Goal: Task Accomplishment & Management: Manage account settings

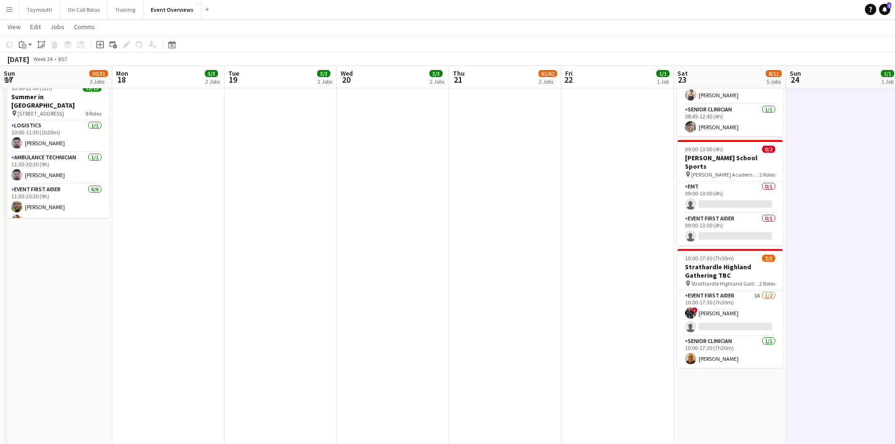
scroll to position [0, 288]
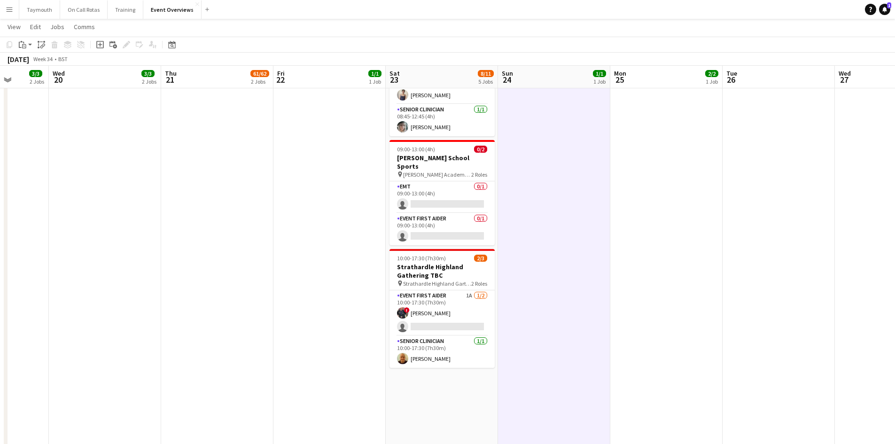
click at [13, 4] on button "Menu" at bounding box center [9, 9] width 19 height 19
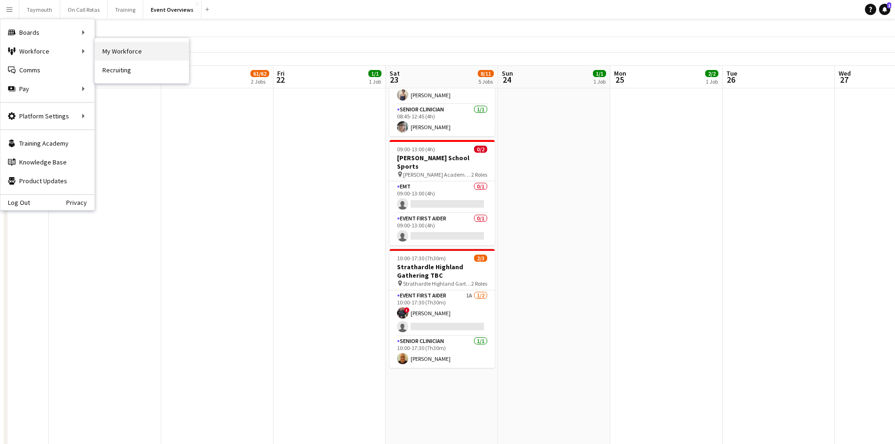
click at [166, 49] on link "My Workforce" at bounding box center [142, 51] width 94 height 19
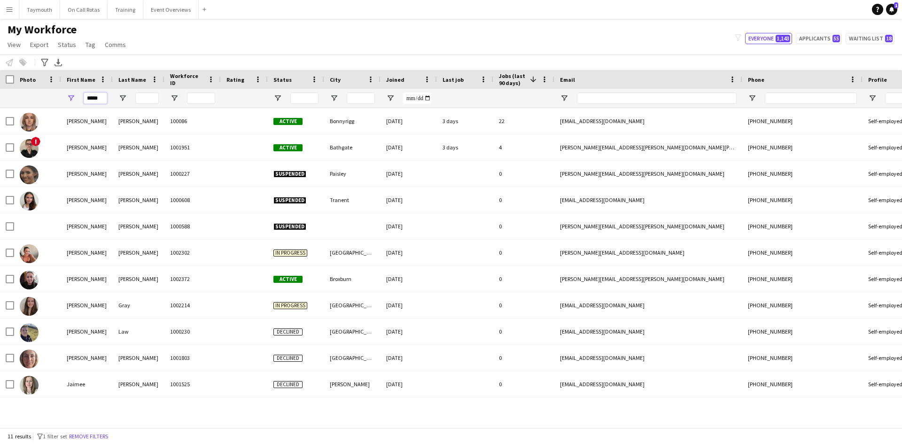
drag, startPoint x: 102, startPoint y: 98, endPoint x: -22, endPoint y: 87, distance: 124.1
click at [0, 87] on html "Menu Boards Boards Boards All jobs Status Workforce Workforce My Workforce Recr…" at bounding box center [451, 222] width 902 height 444
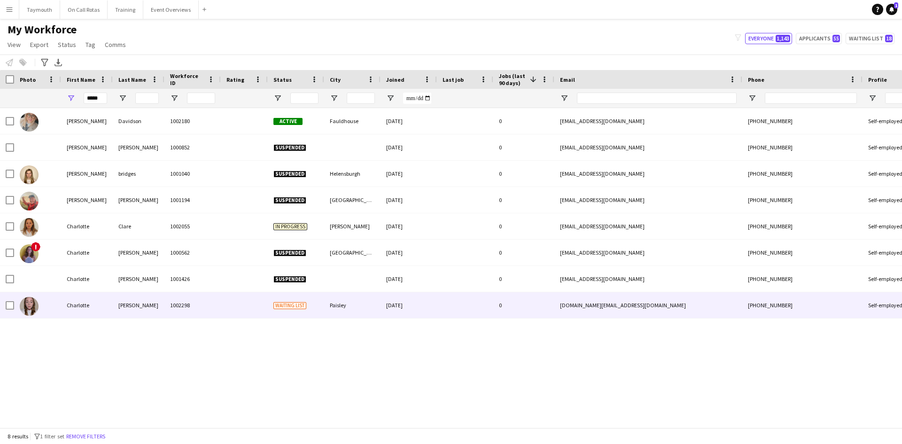
click at [125, 302] on div "[PERSON_NAME]" at bounding box center [139, 305] width 52 height 26
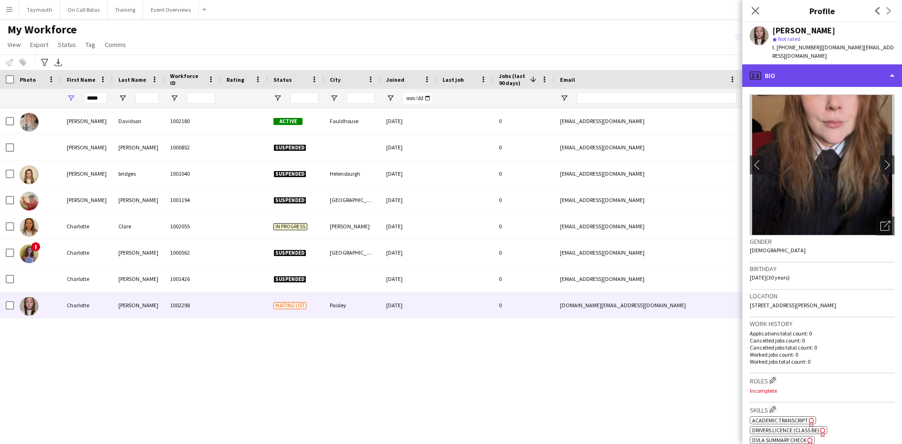
click at [815, 64] on div "profile Bio" at bounding box center [822, 75] width 160 height 23
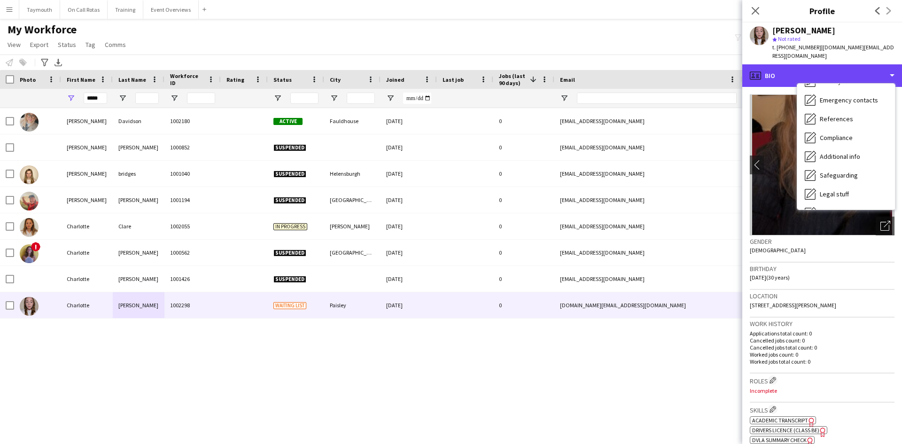
scroll to position [141, 0]
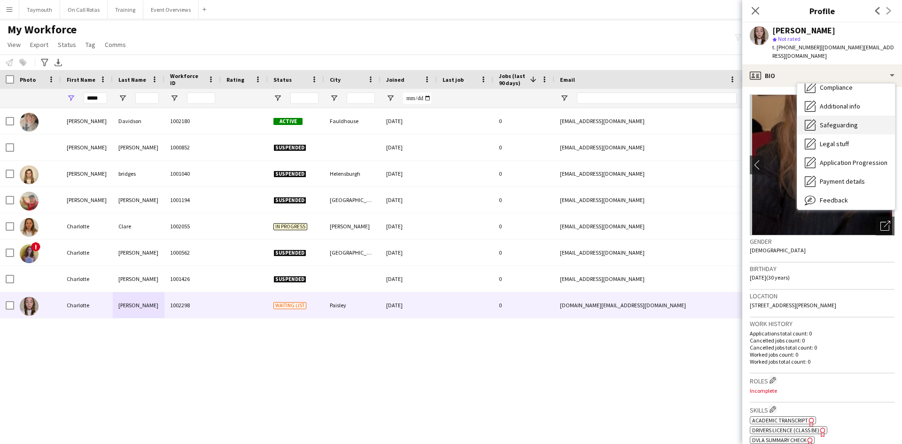
click at [841, 121] on span "Safeguarding" at bounding box center [839, 125] width 38 height 8
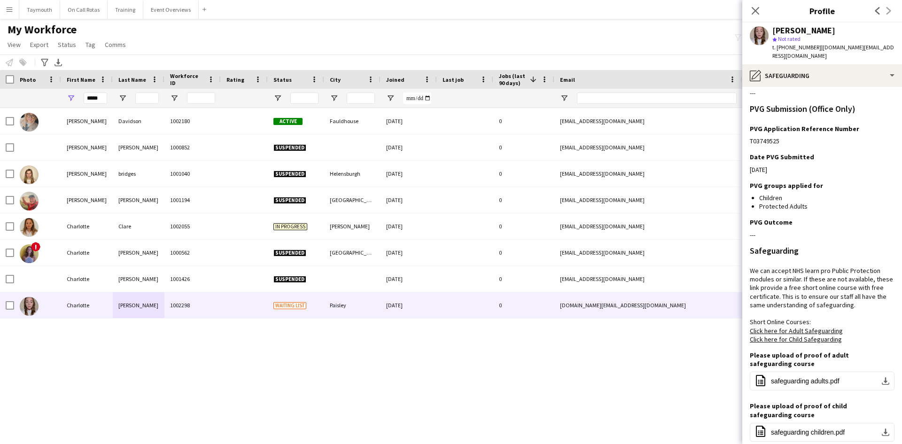
scroll to position [188, 0]
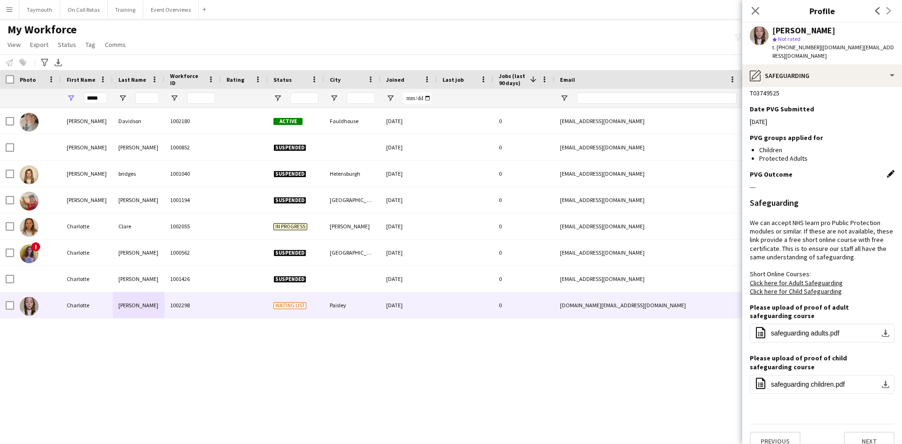
click at [887, 170] on app-icon "Edit this field" at bounding box center [891, 174] width 8 height 8
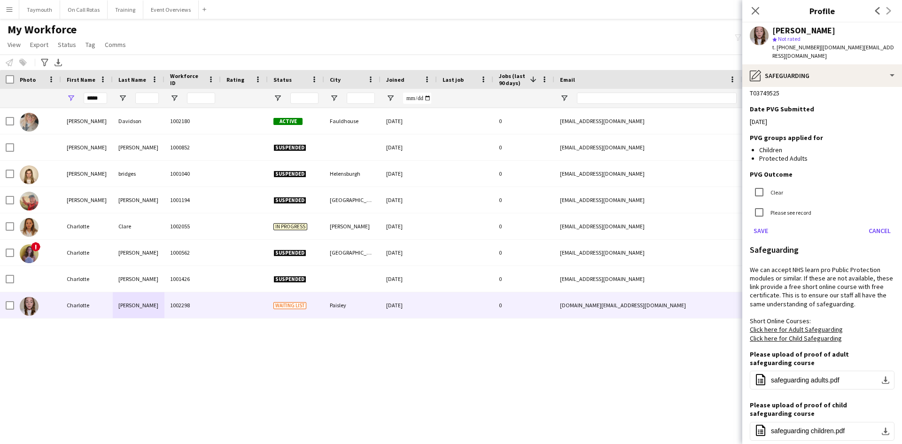
click at [773, 188] on label "Clear" at bounding box center [776, 191] width 15 height 7
click at [760, 223] on button "Save" at bounding box center [761, 230] width 22 height 15
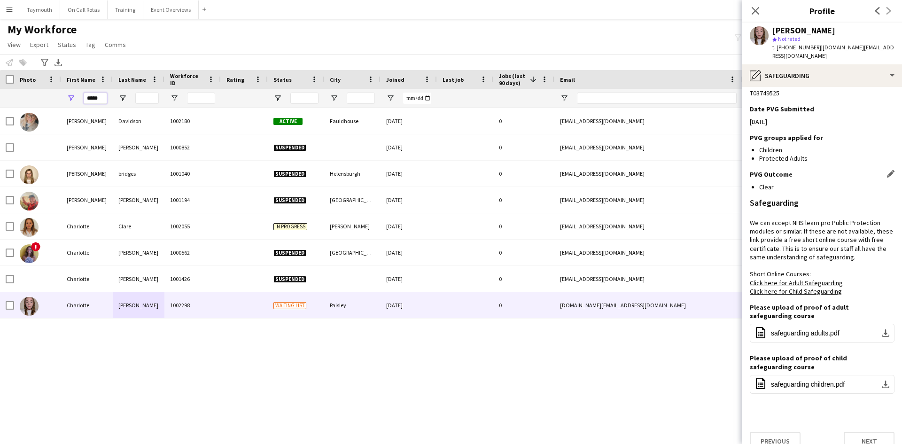
drag, startPoint x: 102, startPoint y: 101, endPoint x: 0, endPoint y: 96, distance: 101.1
click at [0, 96] on div "*****" at bounding box center [582, 98] width 1164 height 19
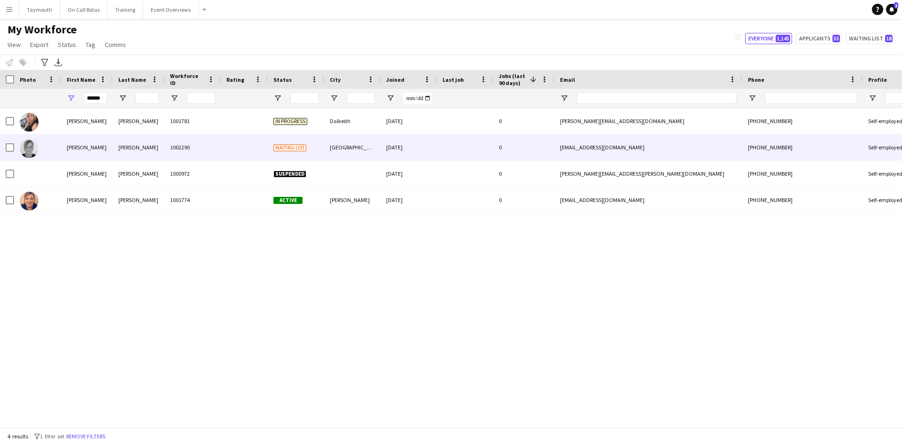
click at [164, 151] on div "[PERSON_NAME]" at bounding box center [139, 147] width 52 height 26
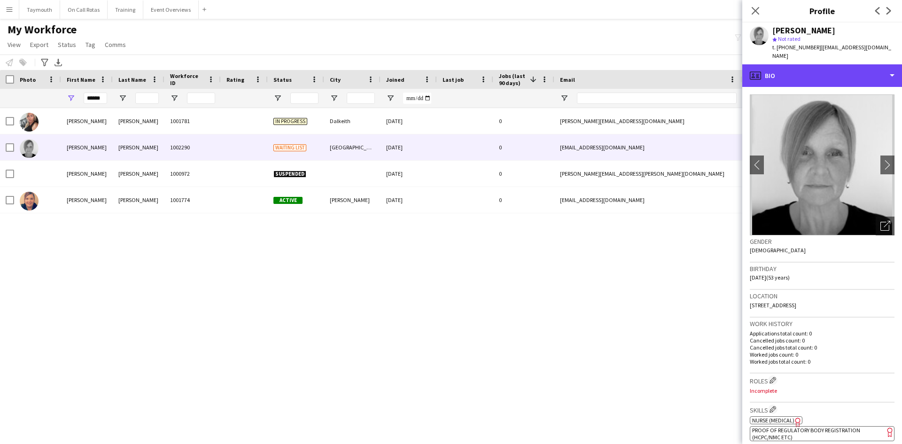
drag, startPoint x: 827, startPoint y: 71, endPoint x: 832, endPoint y: 82, distance: 12.6
click at [827, 71] on div "profile Bio" at bounding box center [822, 75] width 160 height 23
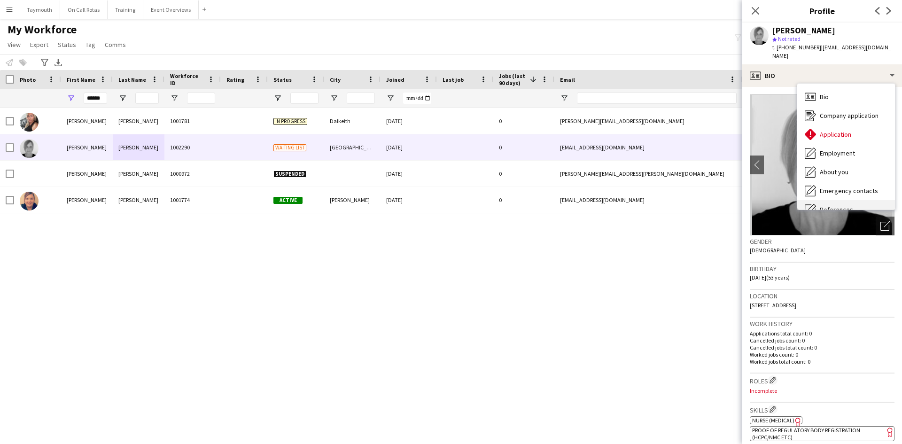
click at [838, 200] on div "References References" at bounding box center [846, 209] width 98 height 19
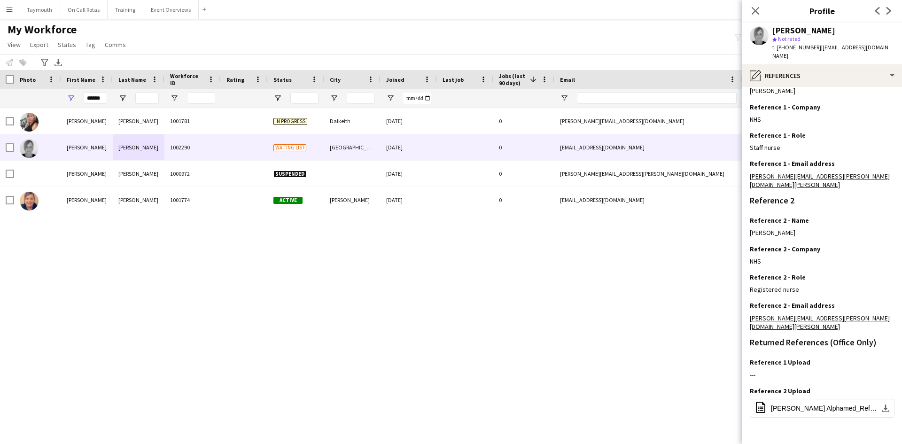
scroll to position [131, 0]
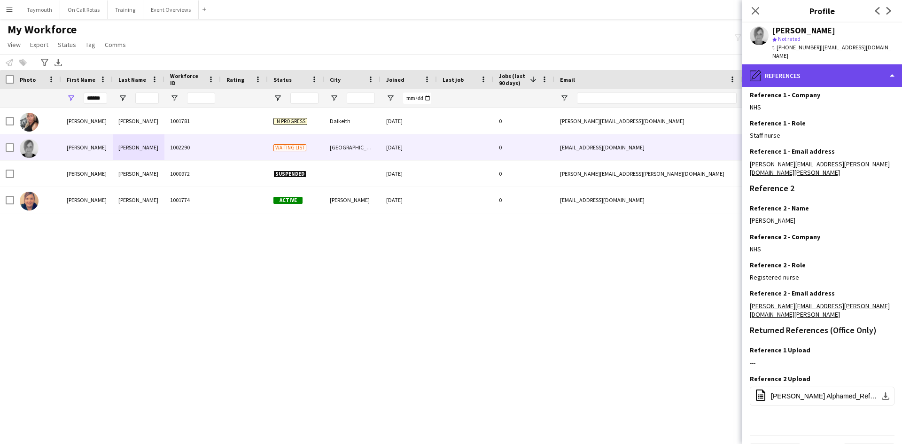
click at [859, 68] on div "pencil4 References" at bounding box center [822, 75] width 160 height 23
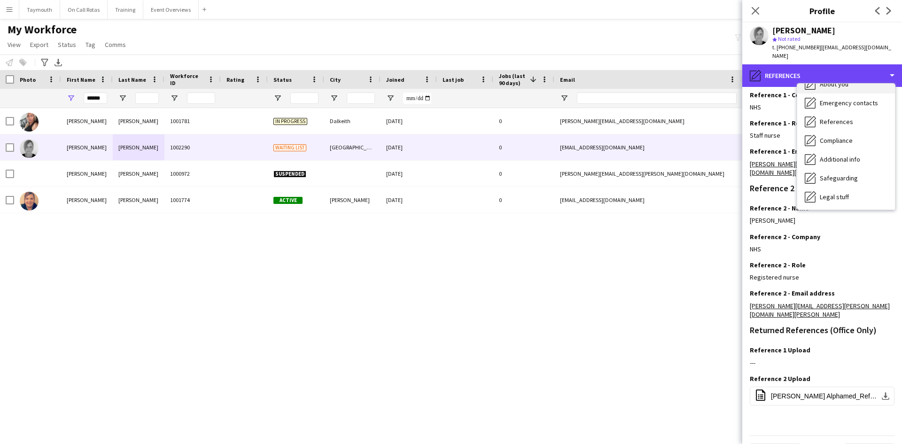
scroll to position [141, 0]
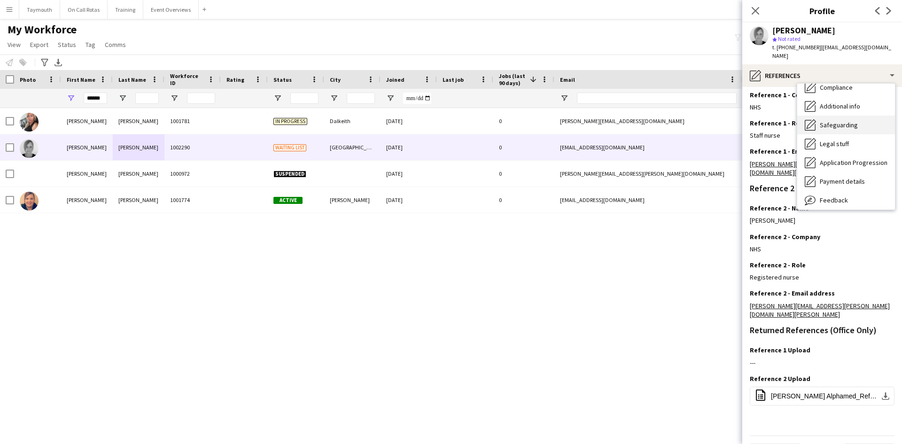
click at [844, 121] on span "Safeguarding" at bounding box center [839, 125] width 38 height 8
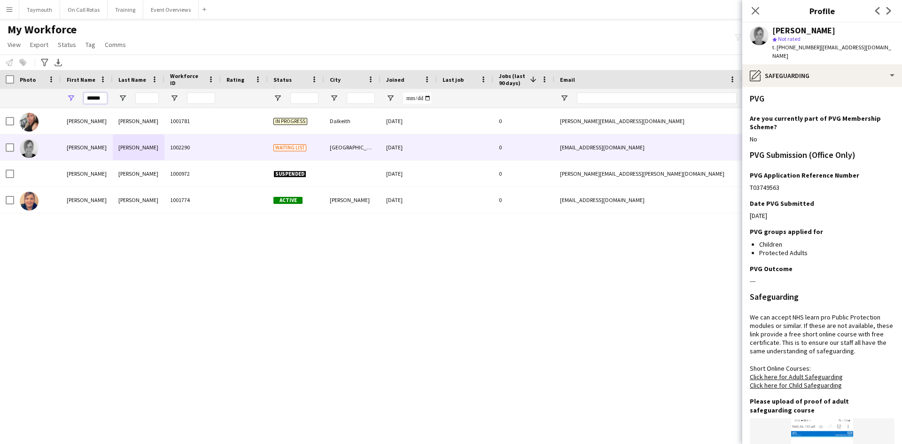
drag, startPoint x: 104, startPoint y: 98, endPoint x: 20, endPoint y: 93, distance: 84.7
click at [21, 94] on div "******" at bounding box center [582, 98] width 1164 height 19
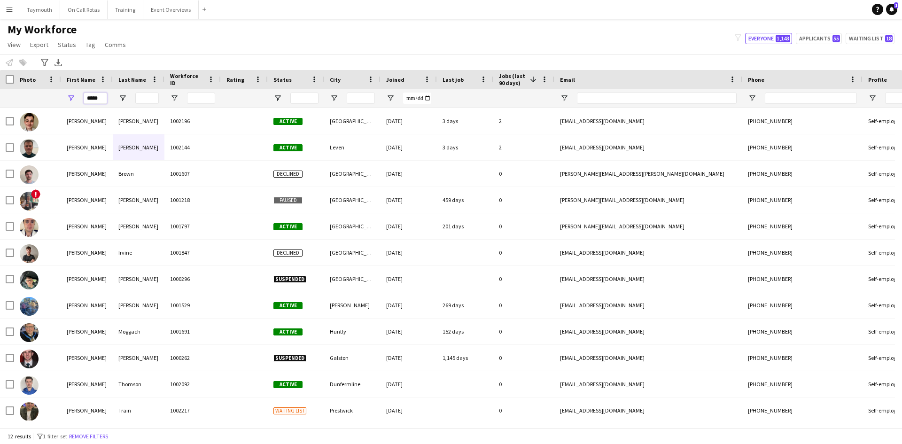
type input "*****"
click at [149, 97] on input "Last Name Filter Input" at bounding box center [146, 98] width 23 height 11
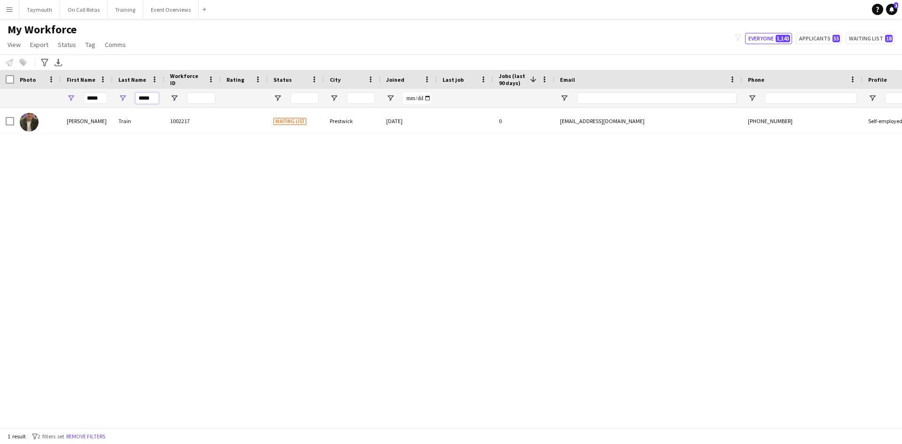
type input "*****"
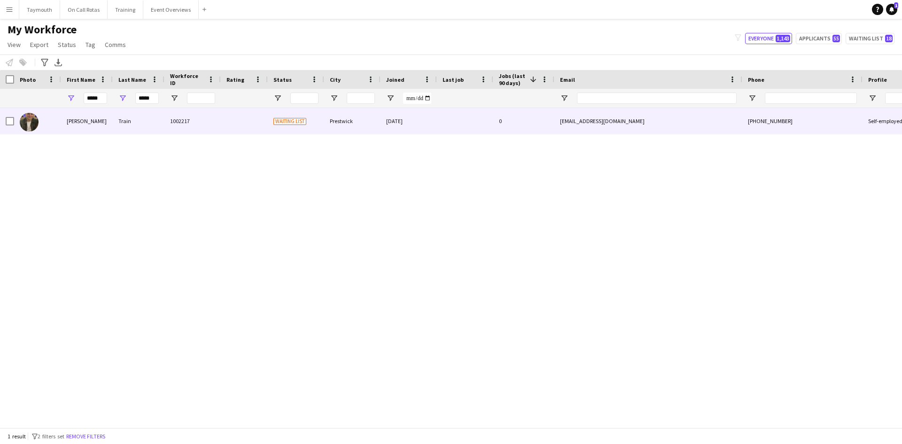
click at [157, 121] on div "Train" at bounding box center [139, 121] width 52 height 26
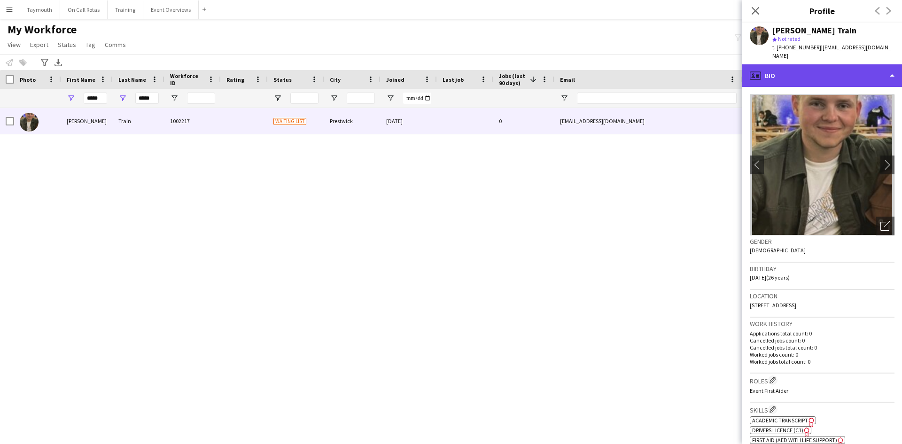
click at [844, 64] on div "profile Bio" at bounding box center [822, 75] width 160 height 23
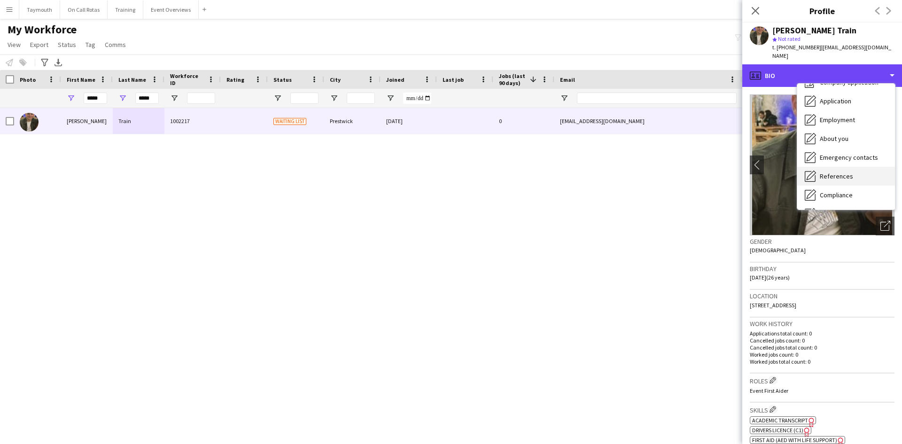
scroll to position [47, 0]
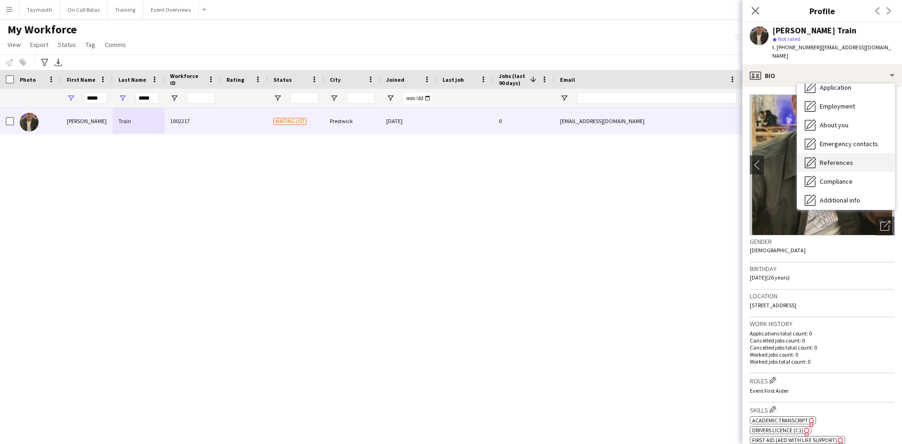
click at [843, 159] on div "References References" at bounding box center [846, 162] width 98 height 19
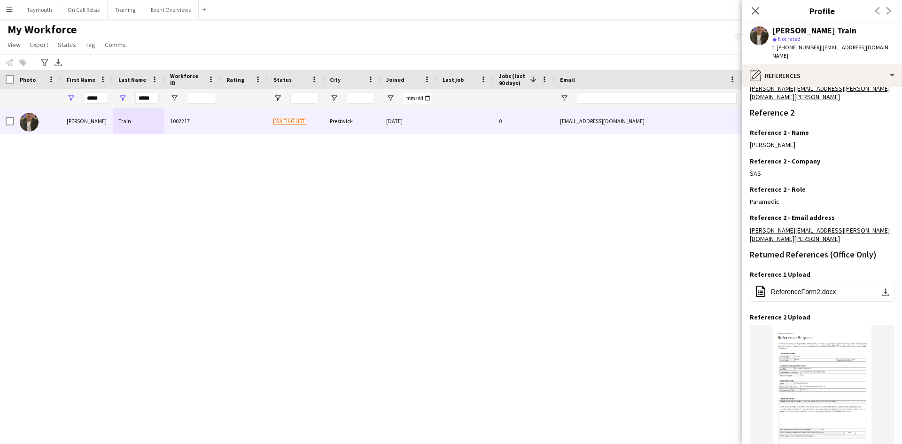
scroll to position [275, 0]
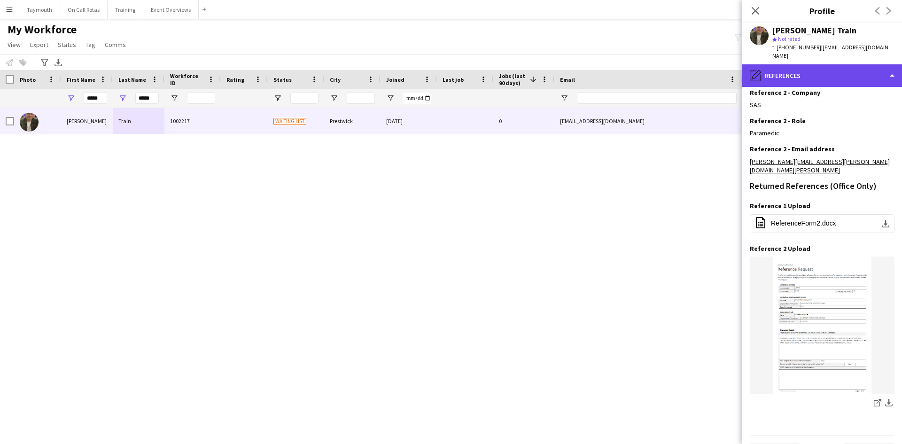
click at [836, 77] on div "pencil4 References" at bounding box center [822, 75] width 160 height 23
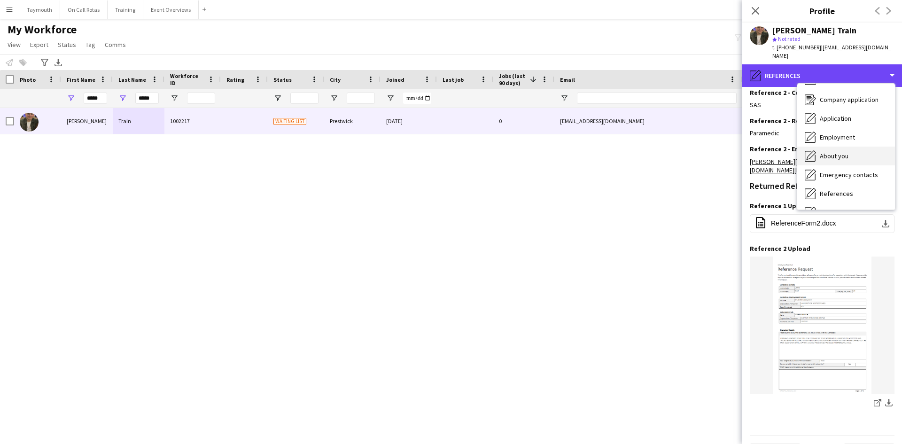
scroll to position [0, 0]
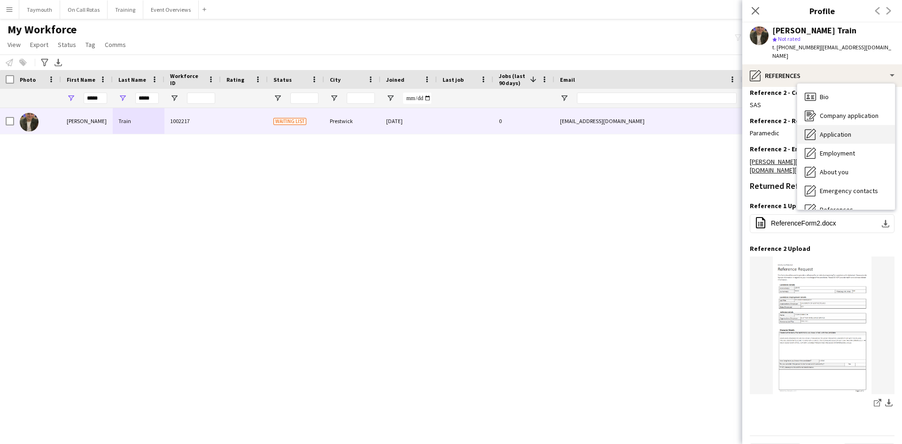
click at [844, 130] on span "Application" at bounding box center [835, 134] width 31 height 8
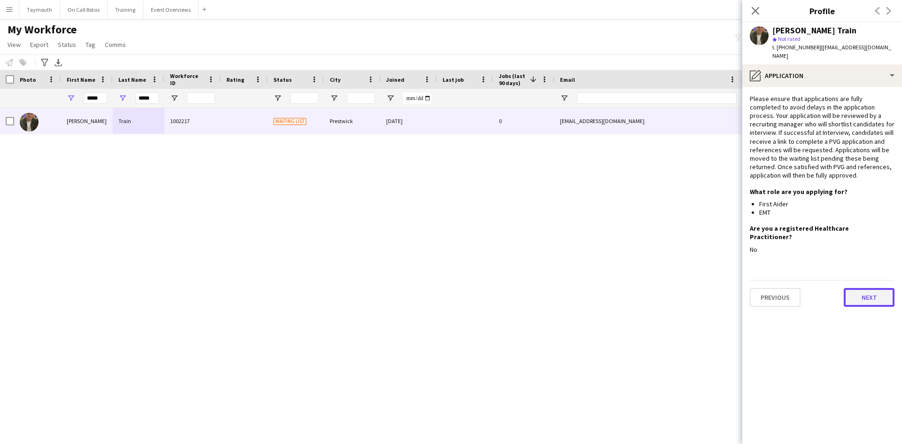
click at [872, 288] on button "Next" at bounding box center [869, 297] width 51 height 19
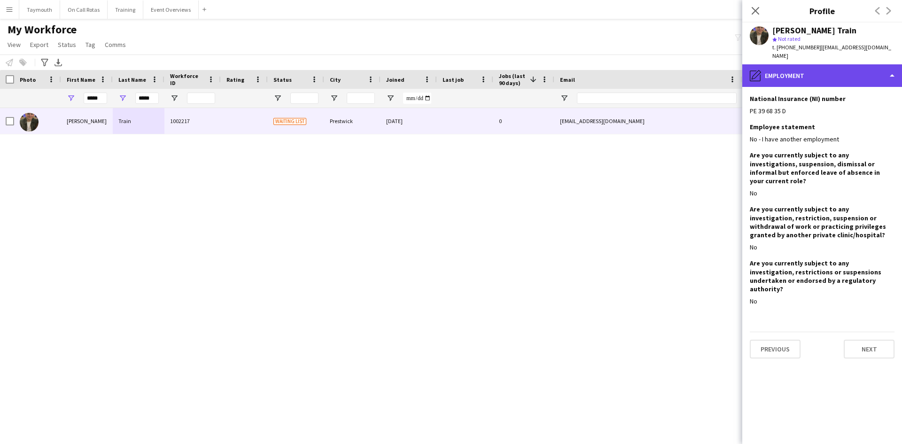
click at [860, 70] on div "pencil4 Employment" at bounding box center [822, 75] width 160 height 23
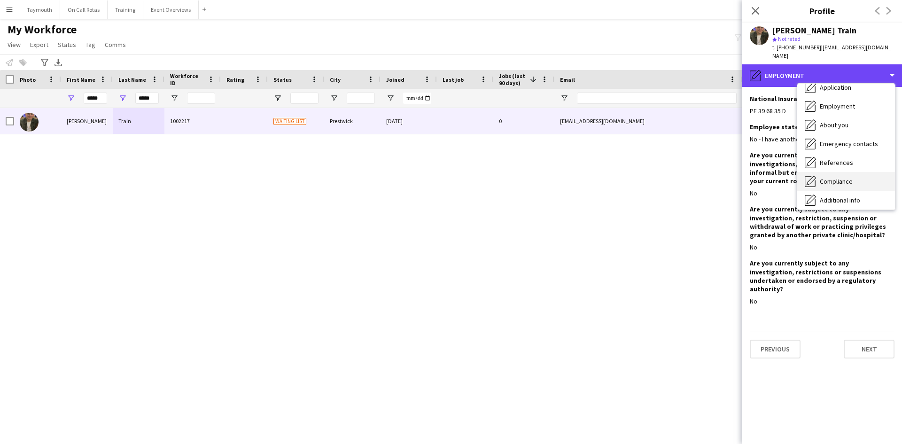
scroll to position [94, 0]
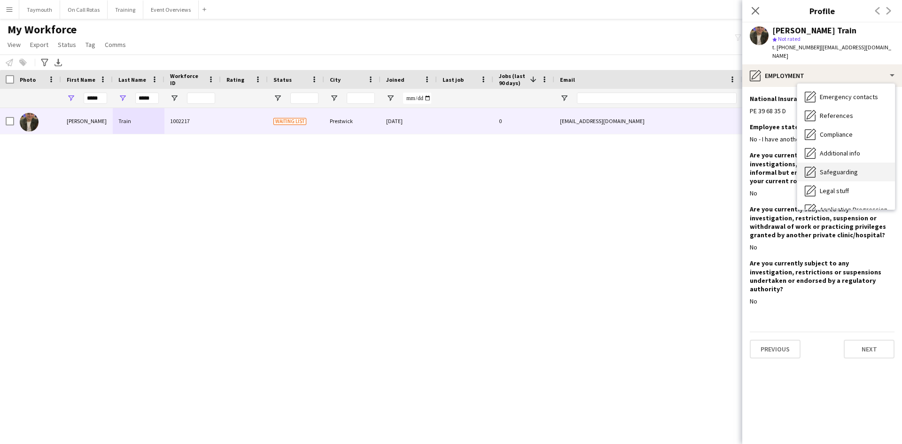
click at [837, 168] on span "Safeguarding" at bounding box center [839, 172] width 38 height 8
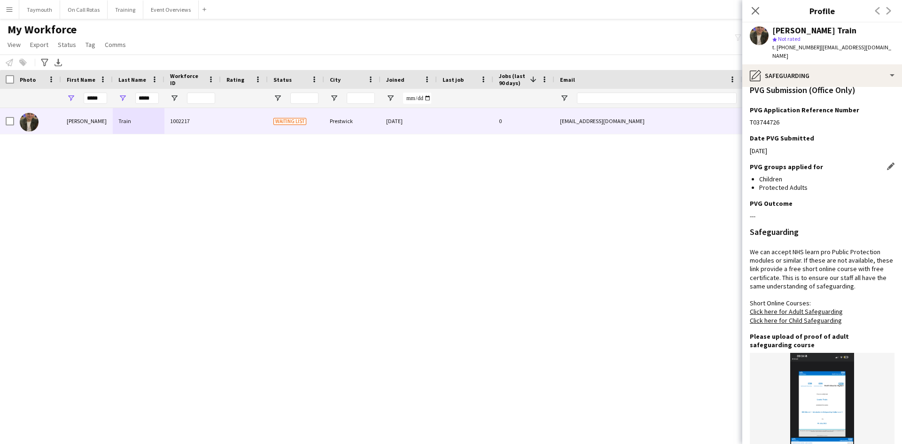
scroll to position [470, 0]
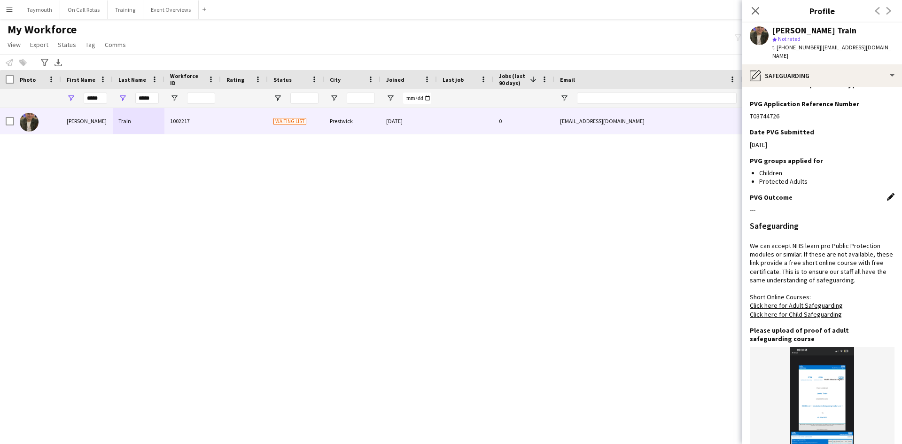
click at [887, 193] on app-icon "Edit this field" at bounding box center [891, 197] width 8 height 8
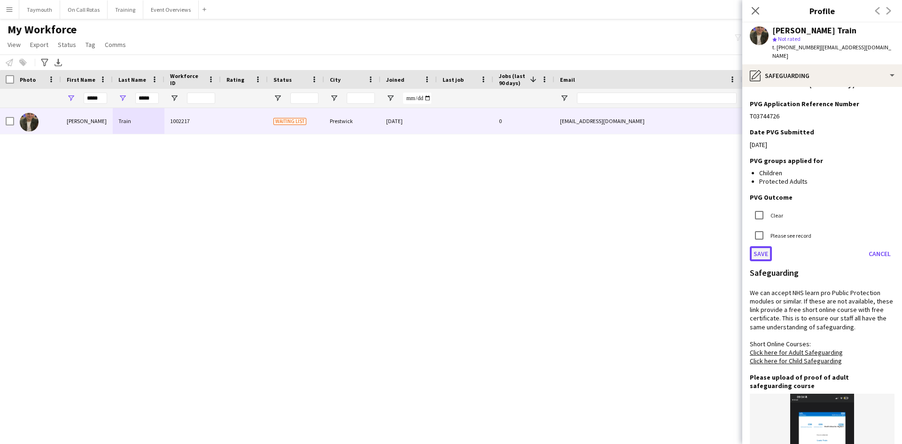
click at [759, 246] on button "Save" at bounding box center [761, 253] width 22 height 15
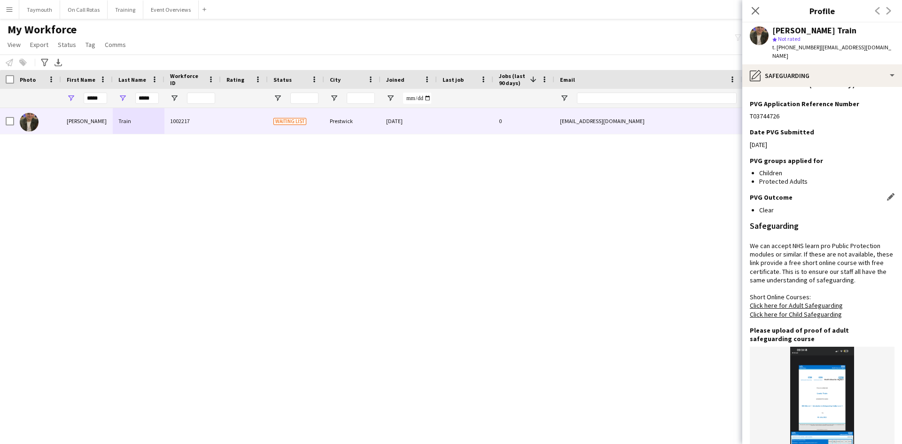
click at [381, 250] on div "[PERSON_NAME] Train 1002217 Waiting list Prestwick [DATE] 0 [EMAIL_ADDRESS][DOM…" at bounding box center [451, 264] width 902 height 312
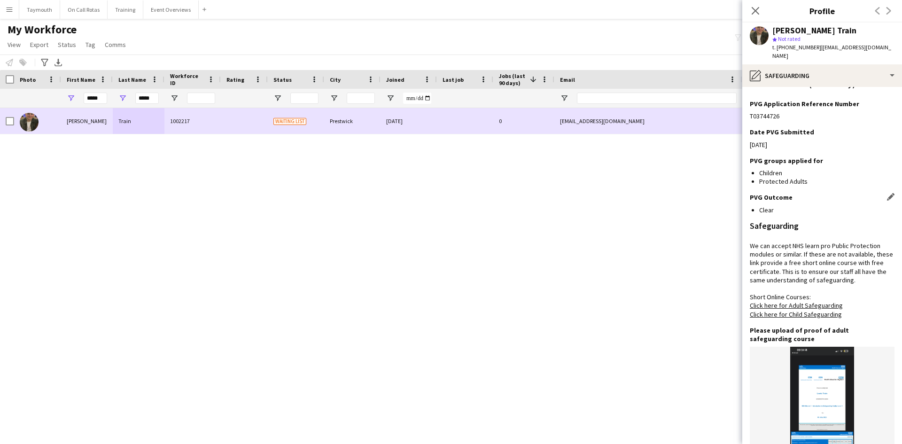
click at [5, 123] on div at bounding box center [7, 121] width 14 height 26
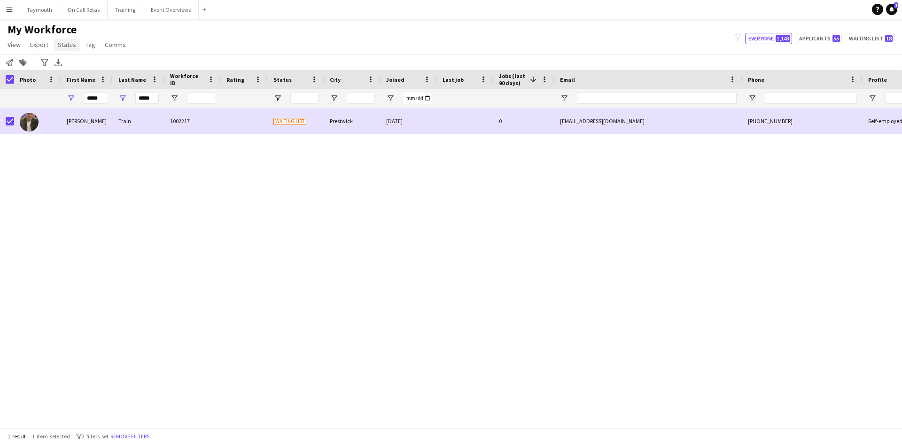
click at [66, 40] on span "Status" at bounding box center [67, 44] width 18 height 8
drag, startPoint x: 70, startPoint y: 61, endPoint x: 586, endPoint y: 40, distance: 516.4
click at [70, 62] on span "Edit" at bounding box center [67, 65] width 11 height 8
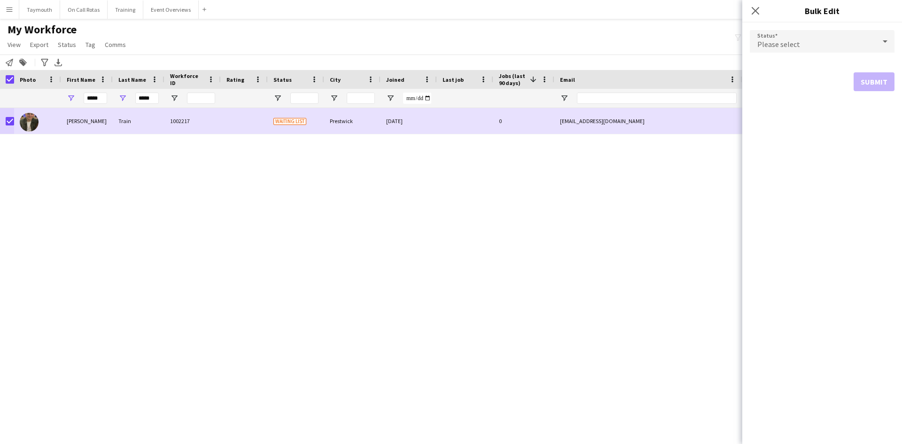
click at [807, 37] on div "Please select" at bounding box center [813, 41] width 126 height 23
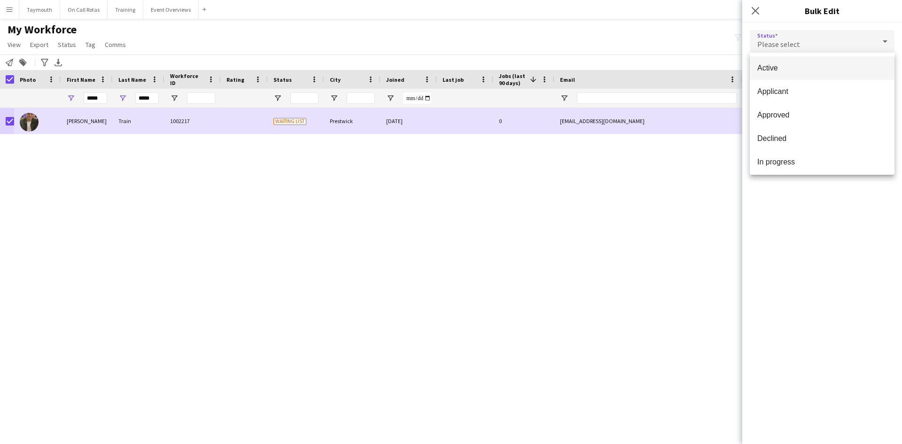
click at [786, 69] on span "Active" at bounding box center [823, 67] width 130 height 9
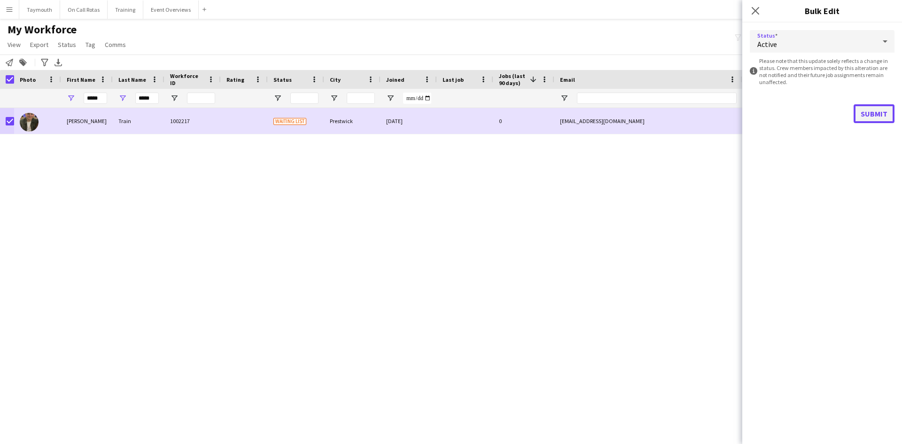
click at [879, 109] on button "Submit" at bounding box center [874, 113] width 41 height 19
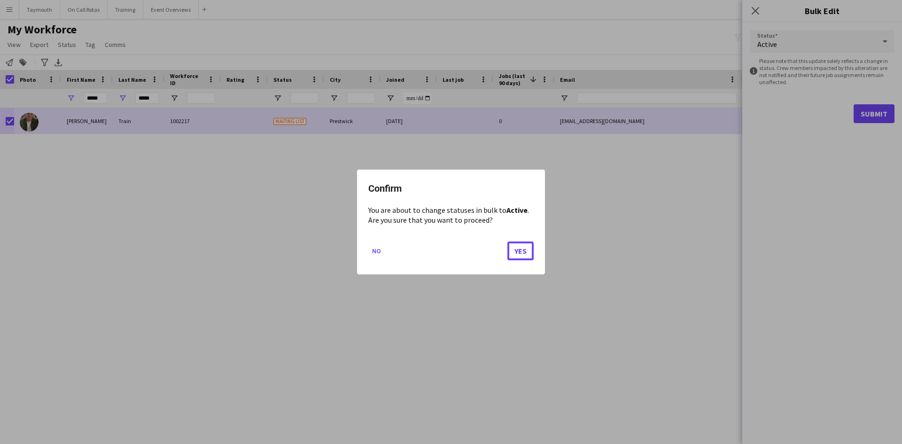
drag, startPoint x: 525, startPoint y: 250, endPoint x: 507, endPoint y: 262, distance: 21.8
click at [524, 251] on button "Yes" at bounding box center [521, 251] width 26 height 19
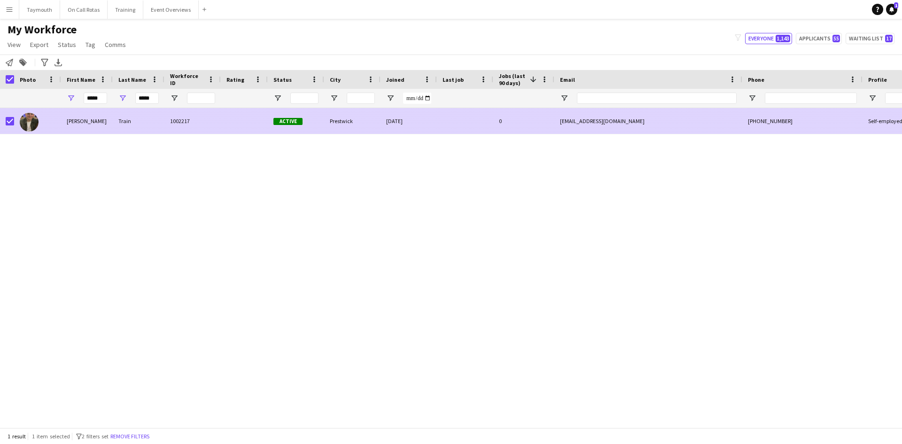
click at [227, 119] on div at bounding box center [244, 121] width 47 height 26
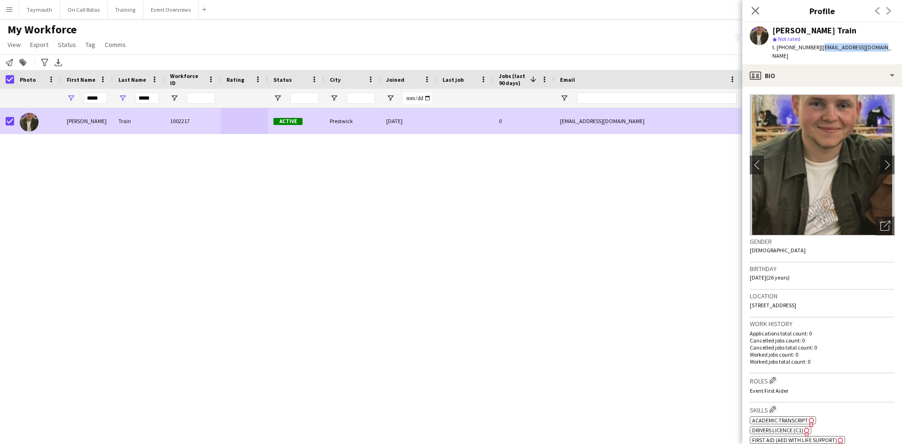
drag, startPoint x: 879, startPoint y: 48, endPoint x: 817, endPoint y: 47, distance: 62.0
click at [817, 47] on div "[PERSON_NAME] Train star Not rated t. [PHONE_NUMBER] | [EMAIL_ADDRESS][DOMAIN_N…" at bounding box center [822, 44] width 160 height 42
copy span "[EMAIL_ADDRESS][DOMAIN_NAME]"
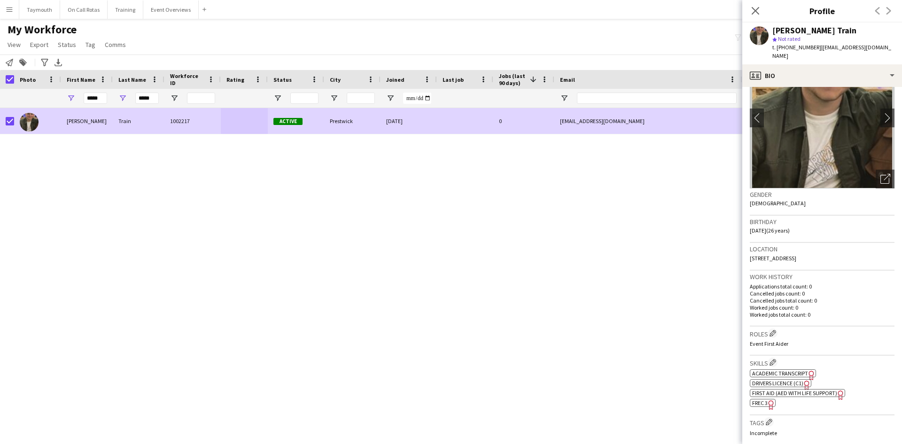
click at [777, 370] on span "Academic Transcript" at bounding box center [780, 373] width 56 height 7
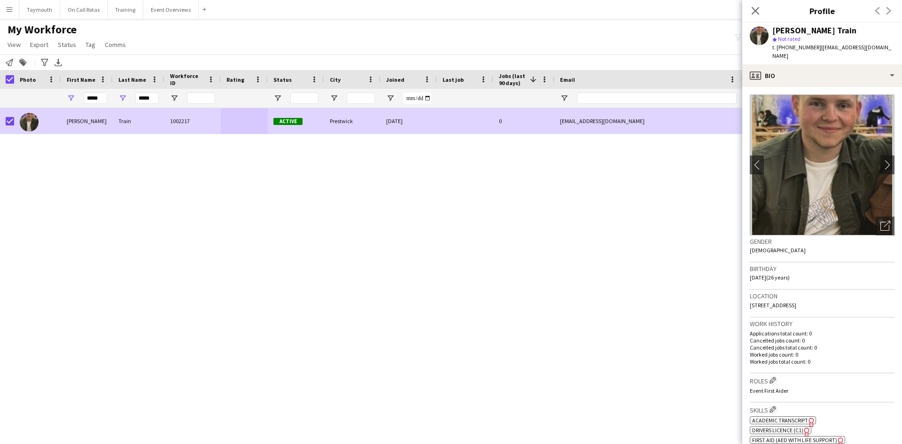
click at [155, 252] on div "[PERSON_NAME] Train 1002217 Active Prestwick [DATE] 0 [EMAIL_ADDRESS][DOMAIN_NA…" at bounding box center [451, 264] width 902 height 312
drag, startPoint x: 154, startPoint y: 94, endPoint x: 109, endPoint y: 95, distance: 44.2
click at [110, 96] on div "***** *****" at bounding box center [582, 98] width 1164 height 19
click at [5, 79] on div at bounding box center [7, 79] width 14 height 19
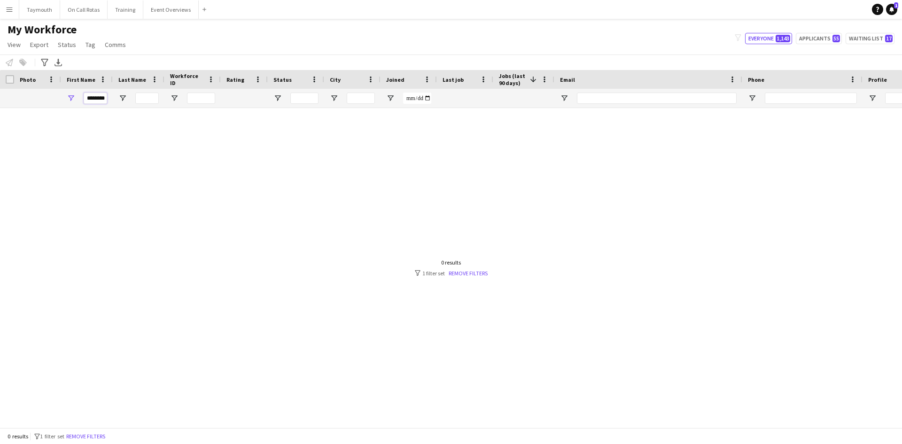
scroll to position [0, 1]
drag, startPoint x: 85, startPoint y: 102, endPoint x: 211, endPoint y: 104, distance: 126.0
click at [211, 104] on div "********" at bounding box center [582, 98] width 1164 height 19
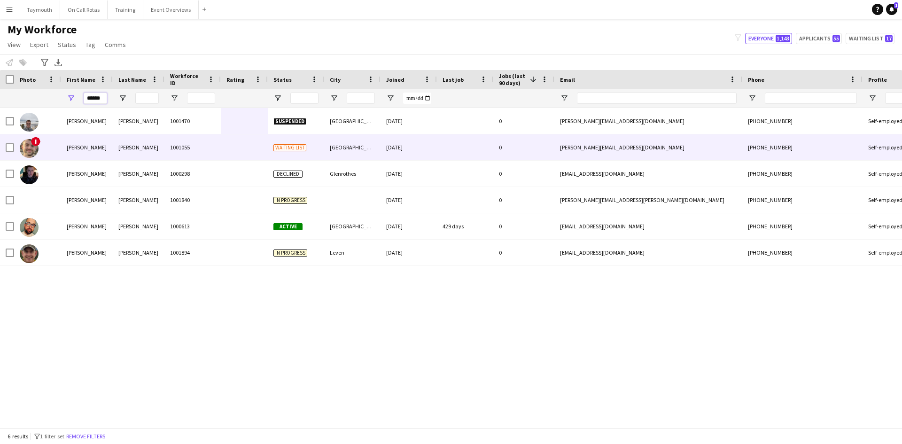
type input "******"
click at [153, 151] on div "[PERSON_NAME]" at bounding box center [139, 147] width 52 height 26
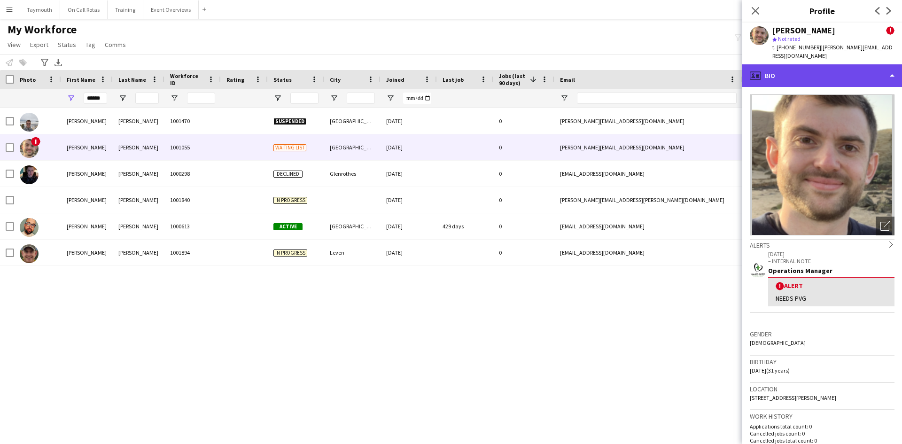
click at [820, 64] on div "profile Bio" at bounding box center [822, 75] width 160 height 23
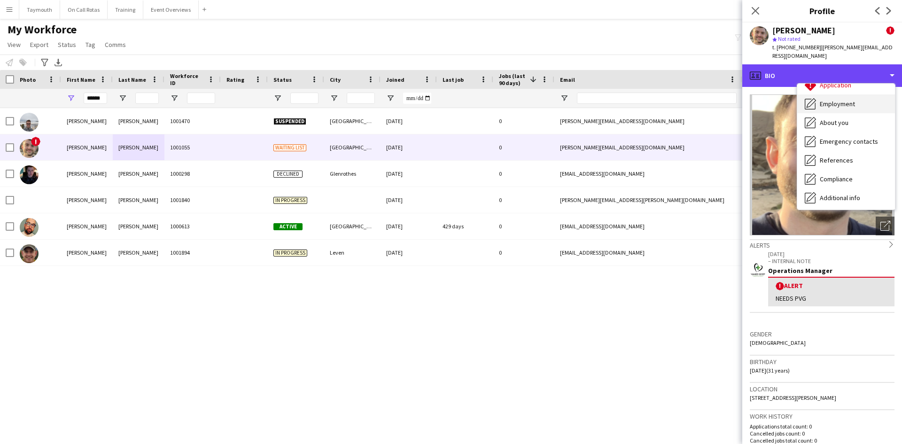
scroll to position [94, 0]
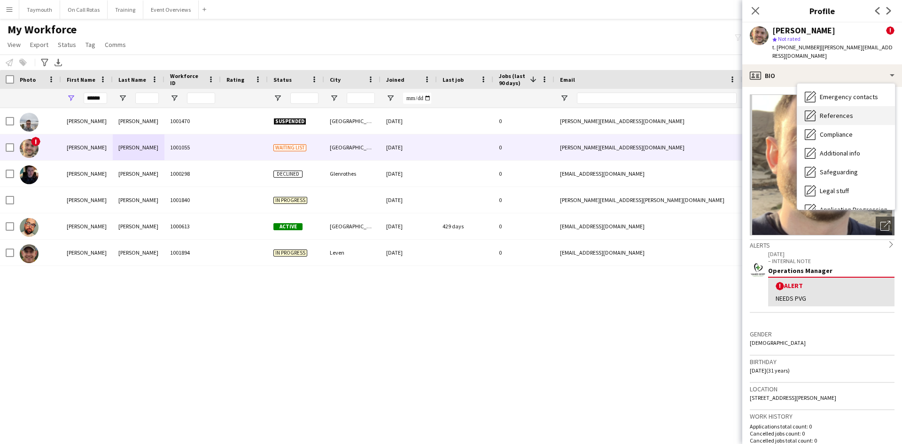
click at [850, 111] on div "References References" at bounding box center [846, 115] width 98 height 19
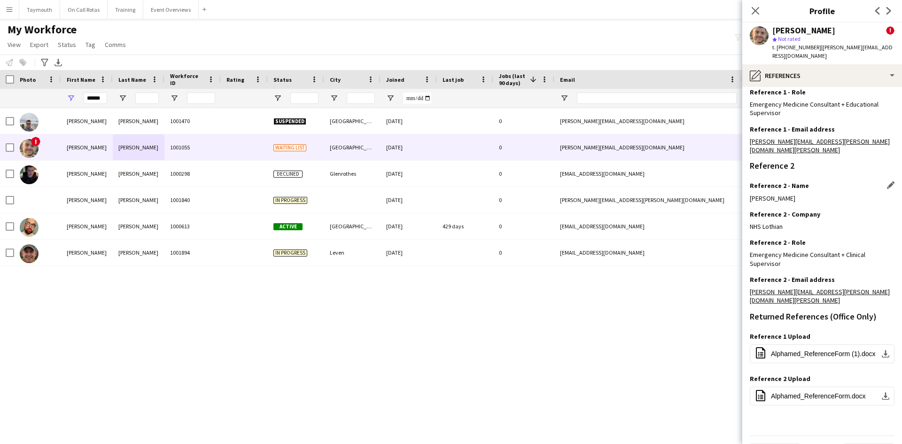
scroll to position [0, 0]
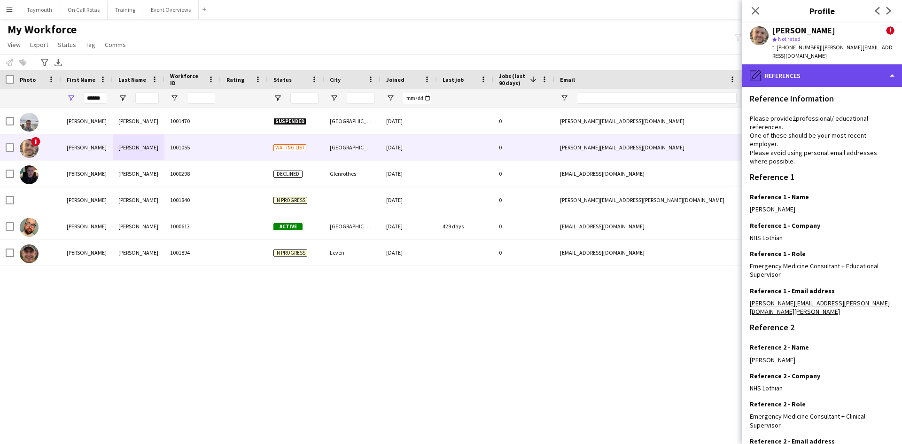
click at [841, 70] on div "pencil4 References" at bounding box center [822, 75] width 160 height 23
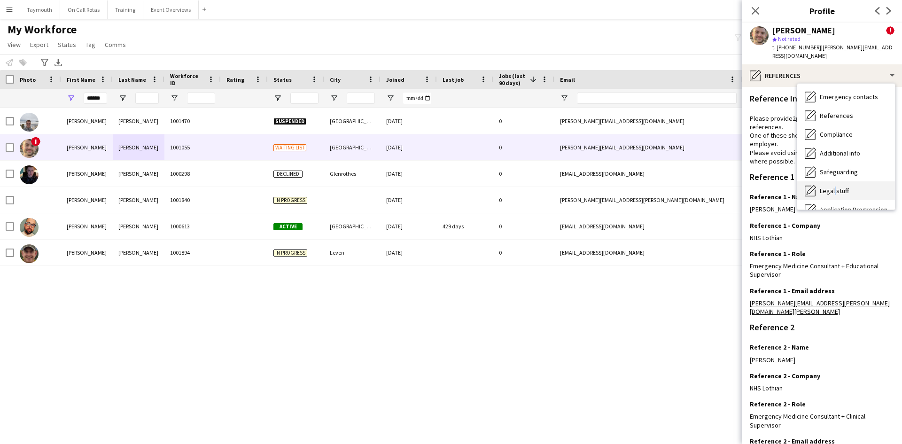
click at [834, 181] on div "Legal stuff Legal stuff" at bounding box center [846, 190] width 98 height 19
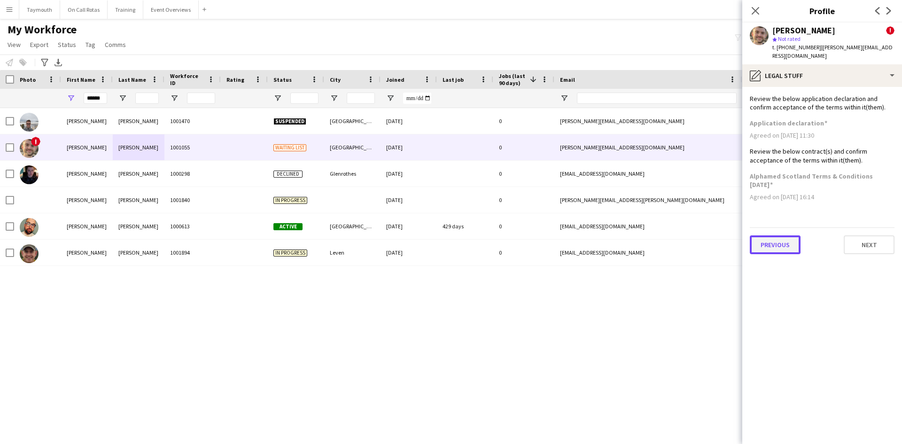
click at [790, 236] on button "Previous" at bounding box center [775, 244] width 51 height 19
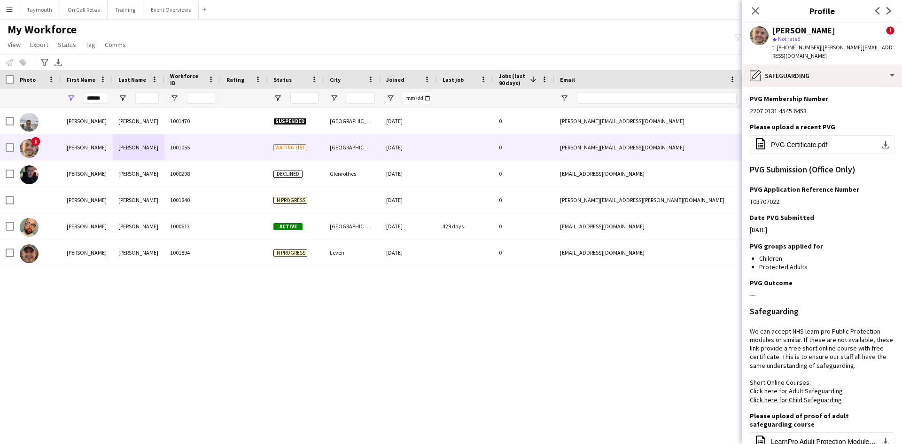
scroll to position [141, 0]
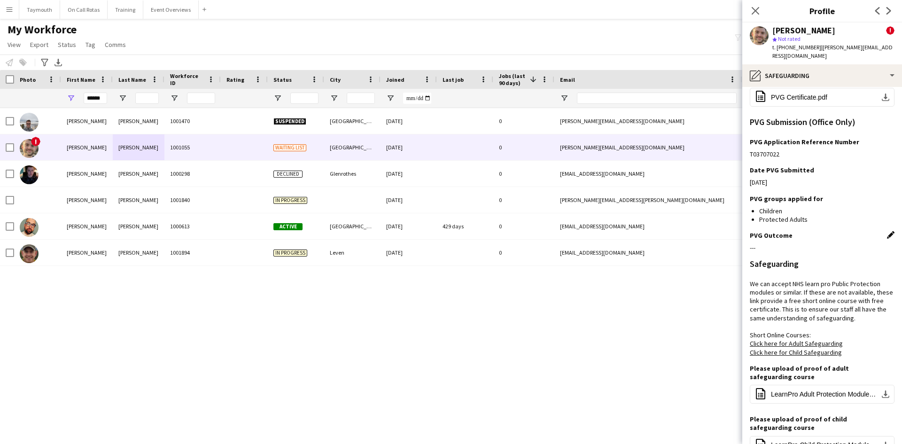
click at [887, 231] on app-icon "Edit this field" at bounding box center [891, 235] width 8 height 8
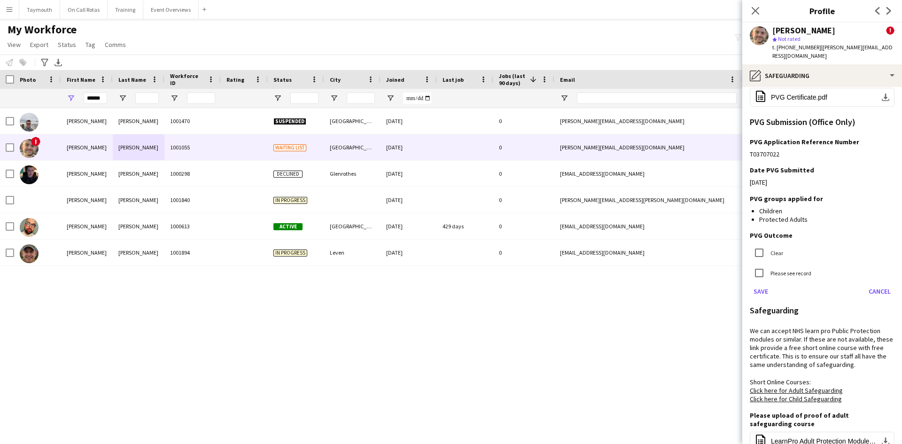
click at [779, 250] on label "Clear" at bounding box center [776, 253] width 15 height 7
click at [757, 284] on button "Save" at bounding box center [761, 291] width 22 height 15
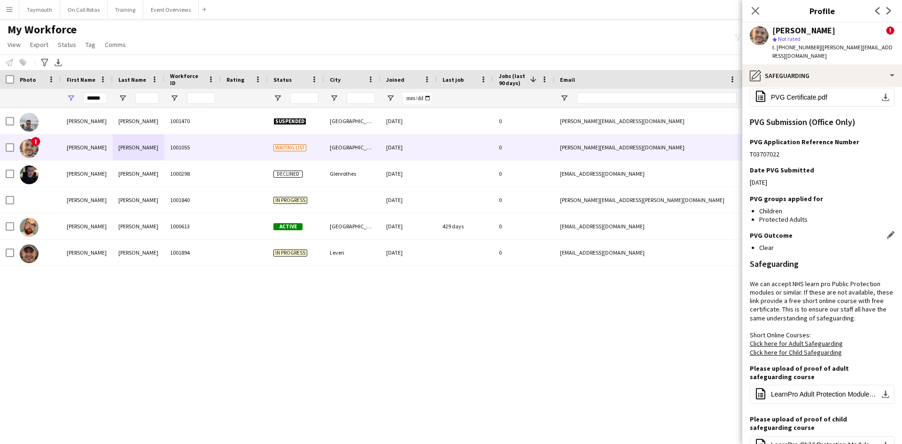
drag, startPoint x: 380, startPoint y: 328, endPoint x: 251, endPoint y: 244, distance: 153.9
click at [378, 327] on div "[PERSON_NAME] 1001470 Suspended Stonehaven [DATE] 0 [PERSON_NAME][EMAIL_ADDRESS…" at bounding box center [451, 264] width 902 height 312
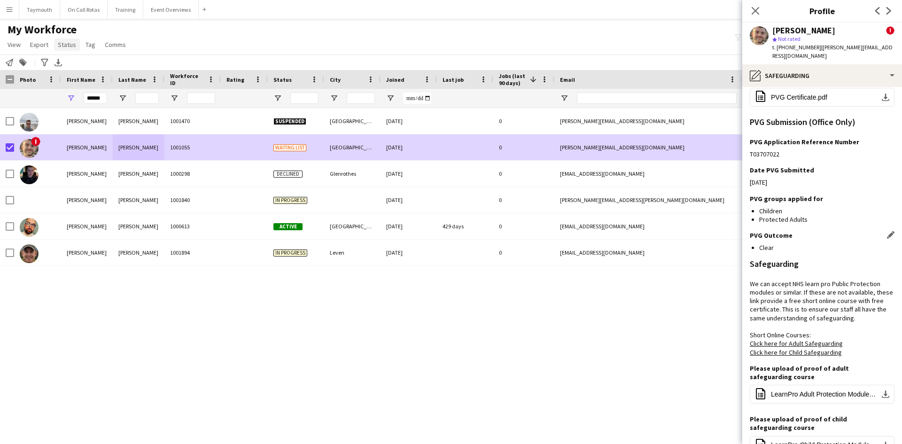
click at [63, 44] on span "Status" at bounding box center [67, 44] width 18 height 8
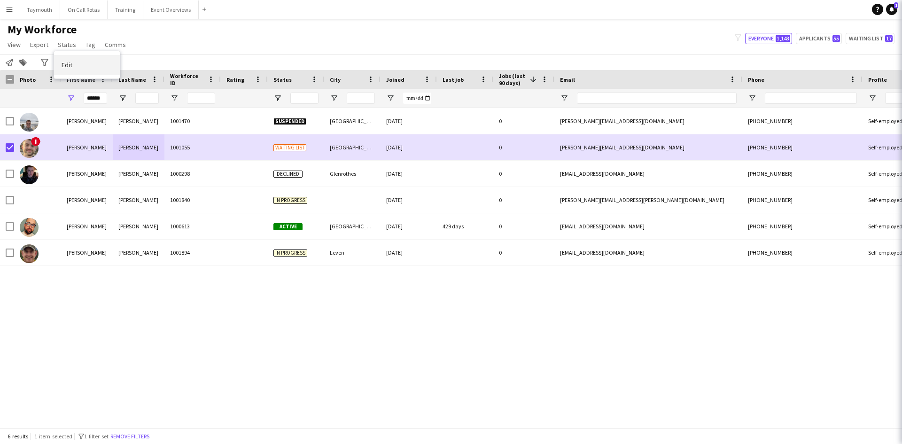
click at [71, 65] on span "Edit" at bounding box center [67, 65] width 11 height 8
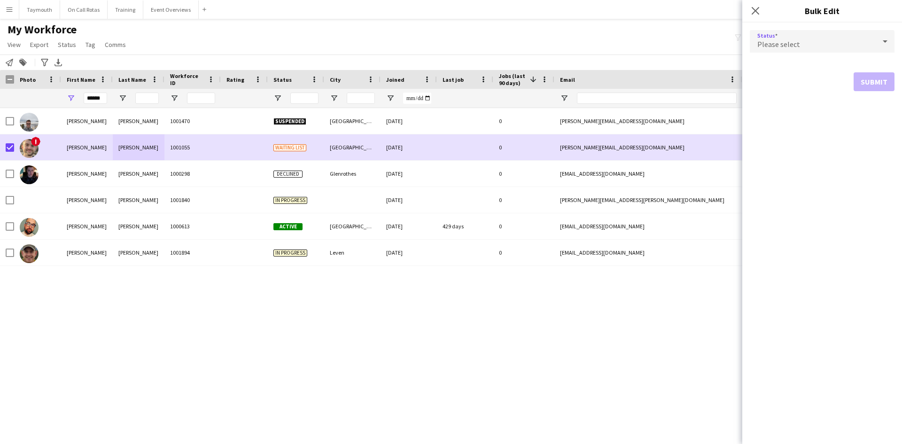
click at [781, 40] on span "Please select" at bounding box center [779, 43] width 43 height 9
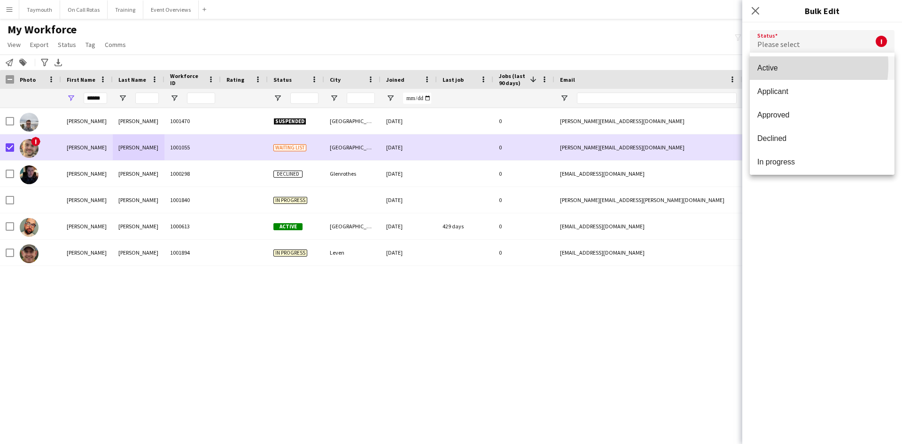
click at [778, 65] on span "Active" at bounding box center [823, 67] width 130 height 9
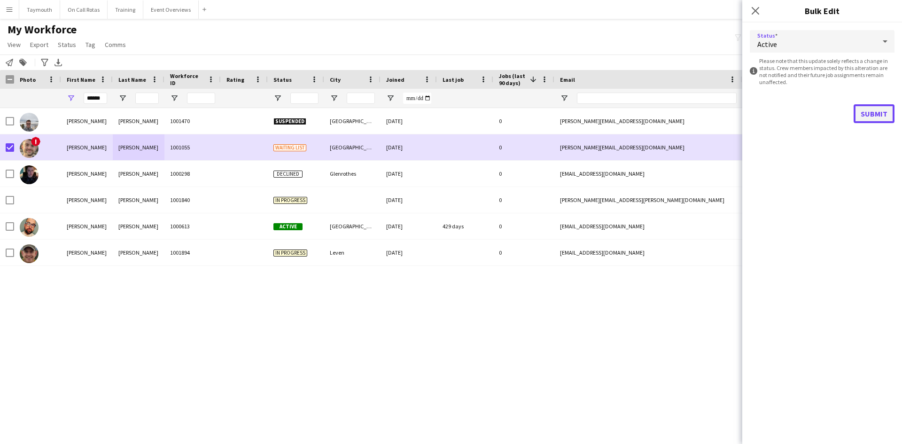
click at [881, 112] on button "Submit" at bounding box center [874, 113] width 41 height 19
